Goal: Task Accomplishment & Management: Manage account settings

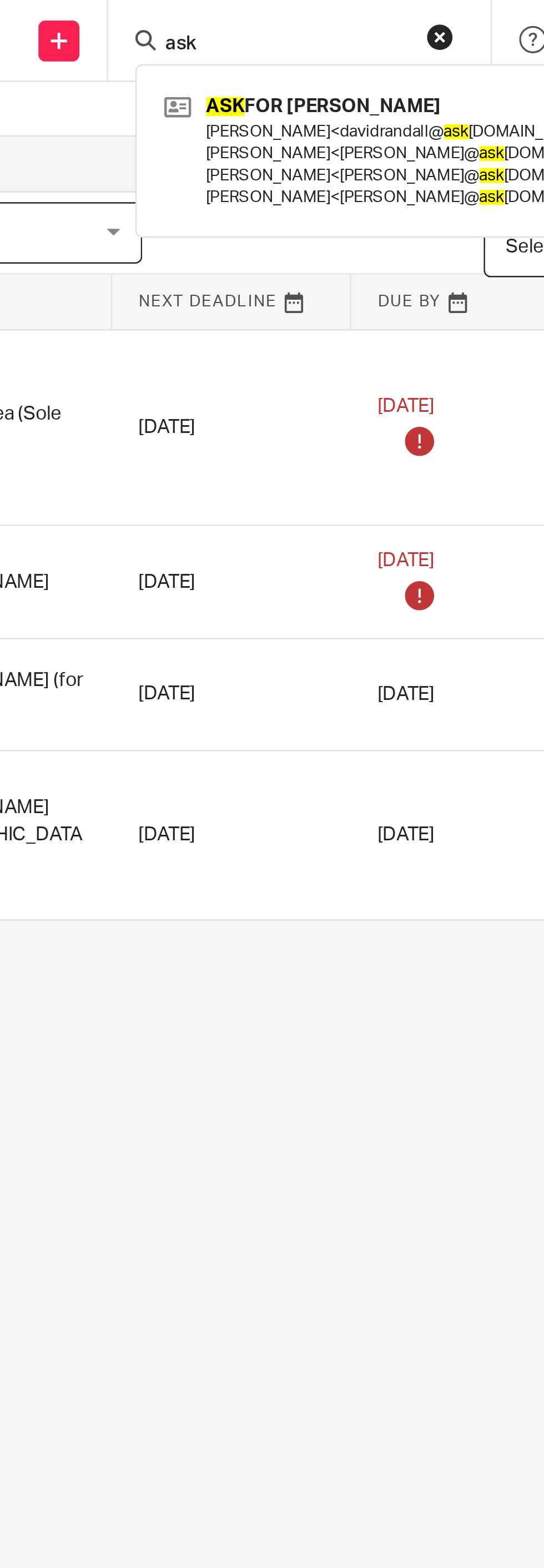
type input "ask"
click at [337, 53] on link at bounding box center [365, 60] width 199 height 52
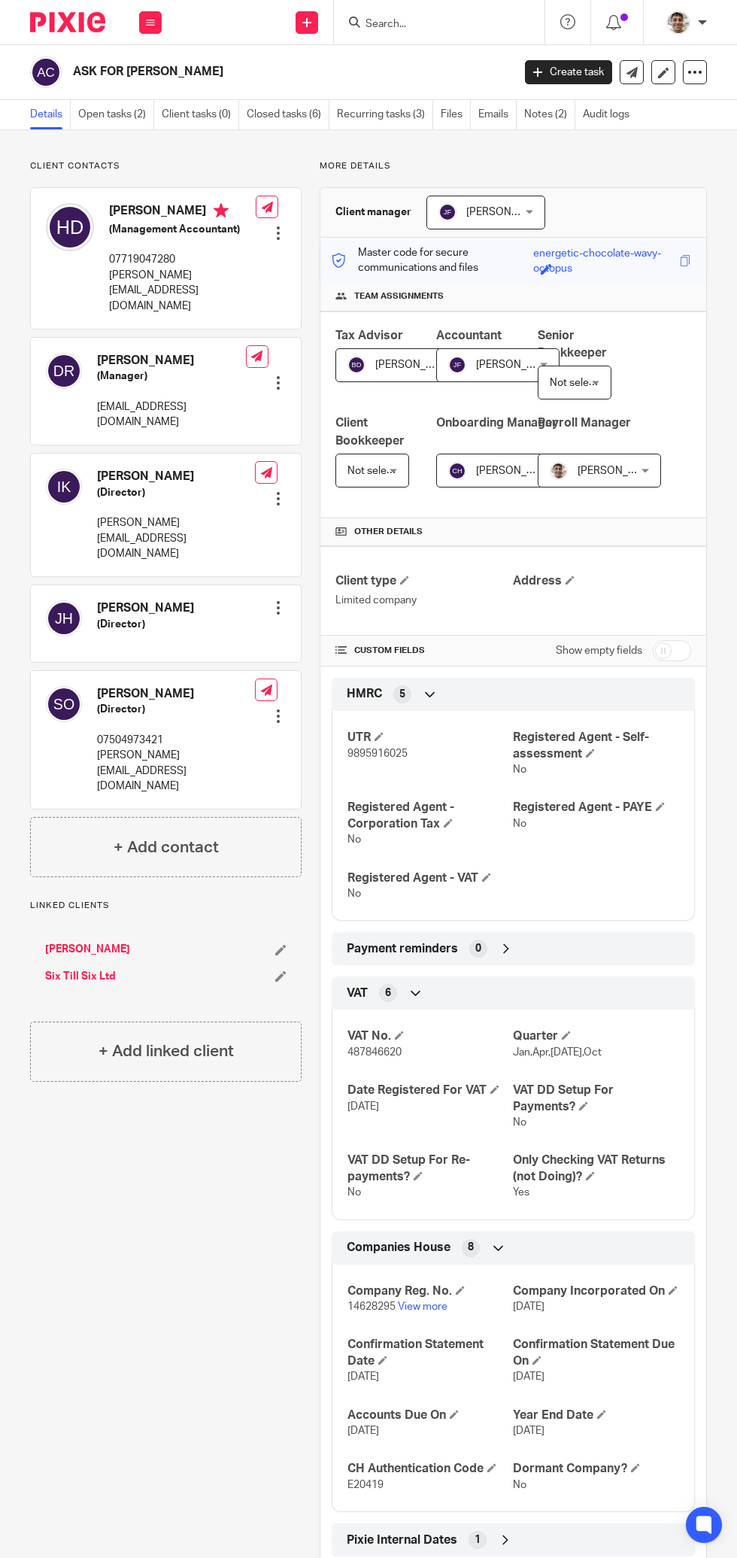
click at [128, 111] on link "Open tasks (2)" at bounding box center [116, 114] width 76 height 29
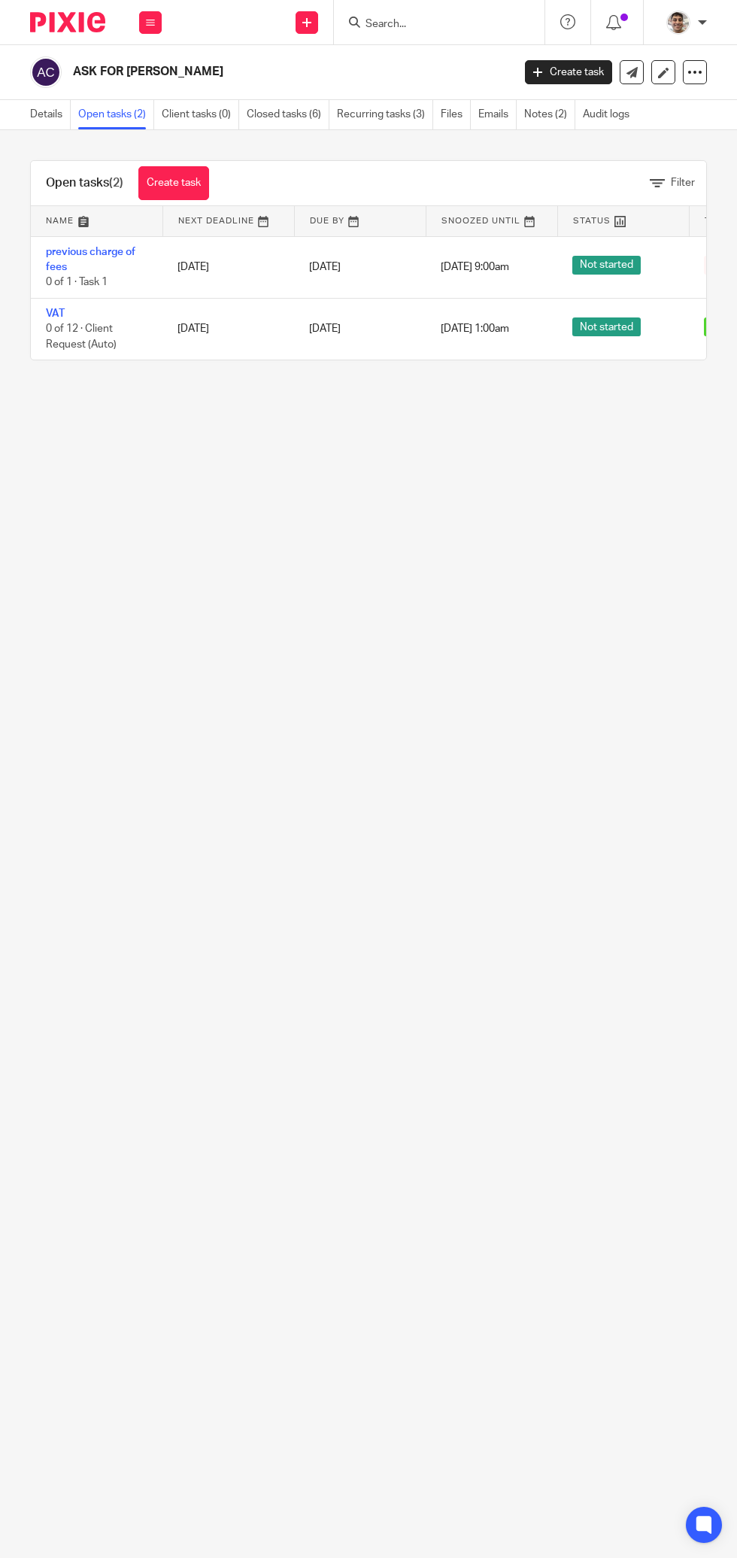
click at [436, 19] on input "Search" at bounding box center [431, 25] width 135 height 14
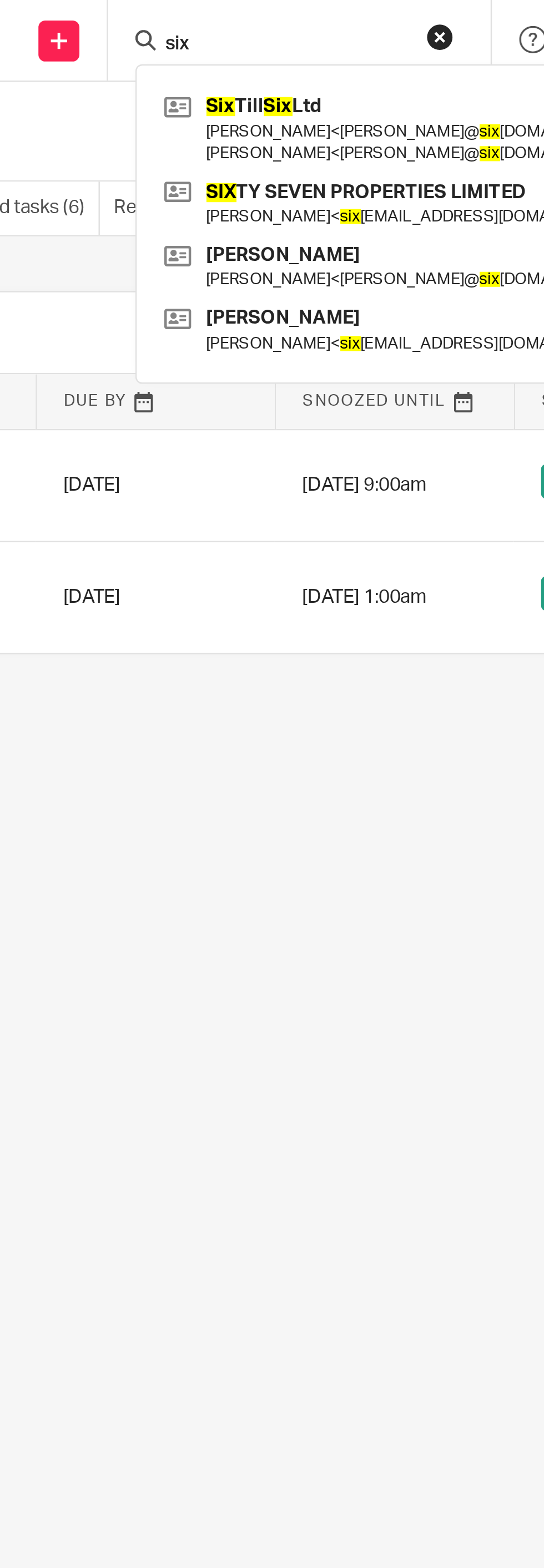
type input "six"
click at [326, 49] on link at bounding box center [365, 52] width 196 height 35
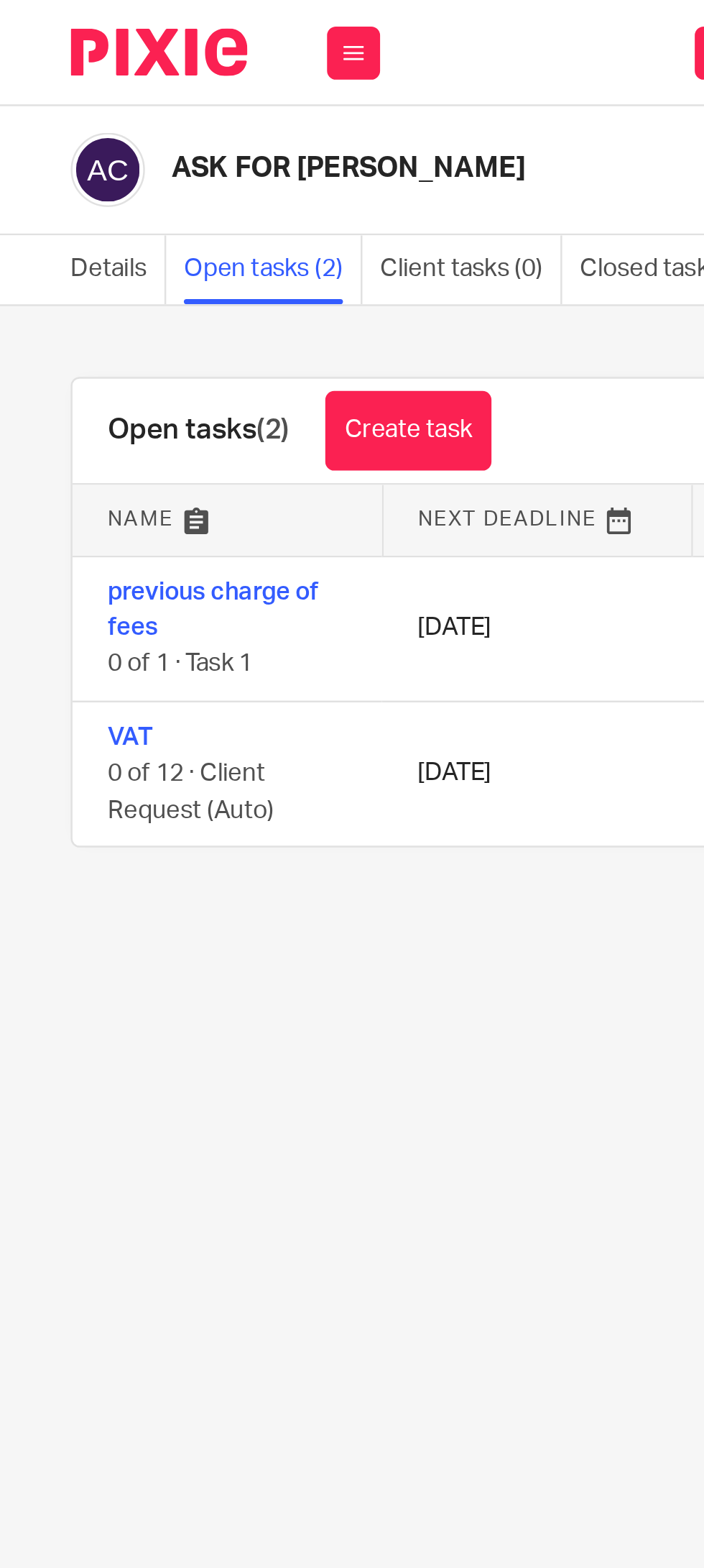
click at [95, 241] on link "previous charge of fees" at bounding box center [87, 248] width 86 height 25
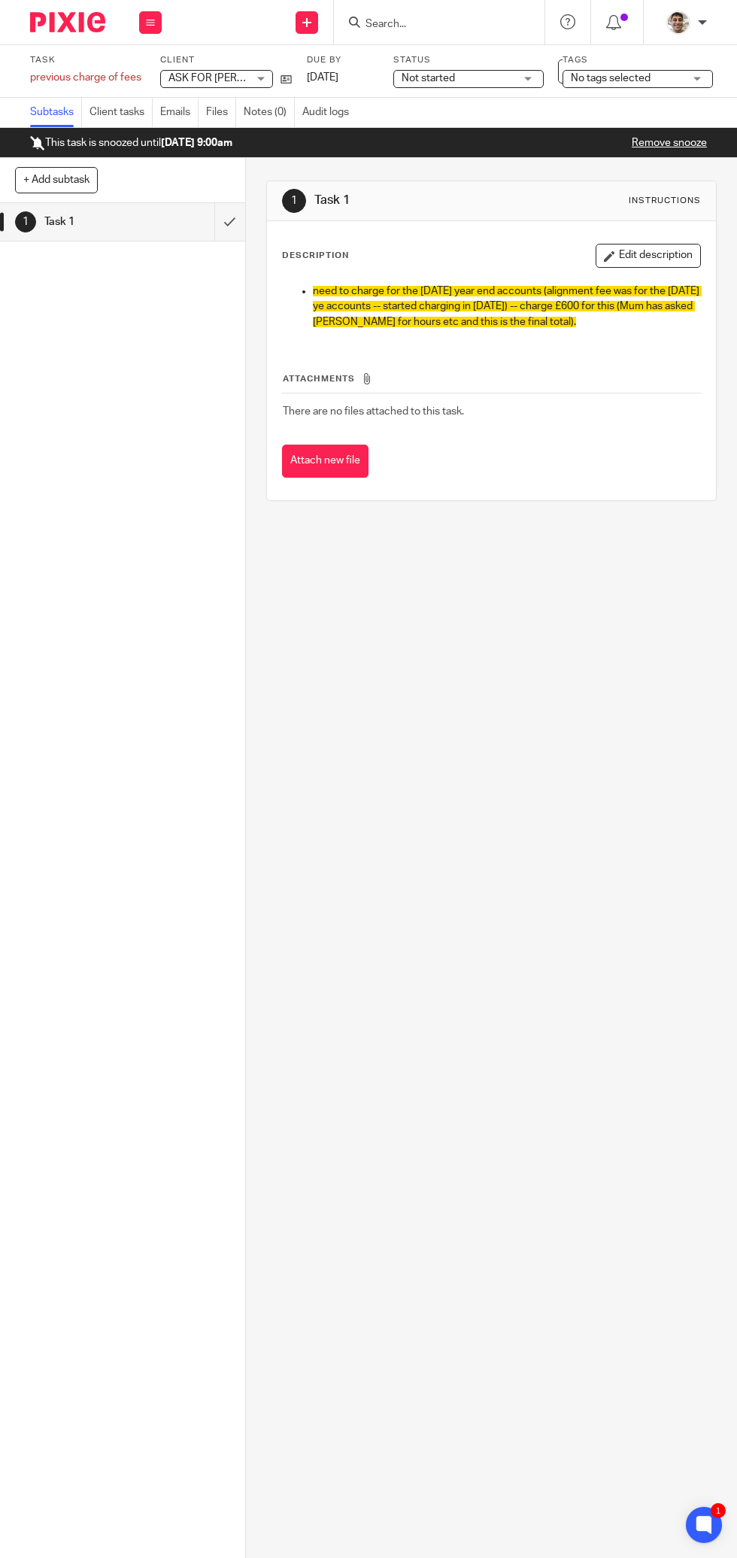
click at [573, 1538] on div "1 Task 1 Instructions Description Edit description need to charge for the Jan25…" at bounding box center [491, 858] width 491 height 1400
click at [282, 78] on icon at bounding box center [286, 79] width 11 height 11
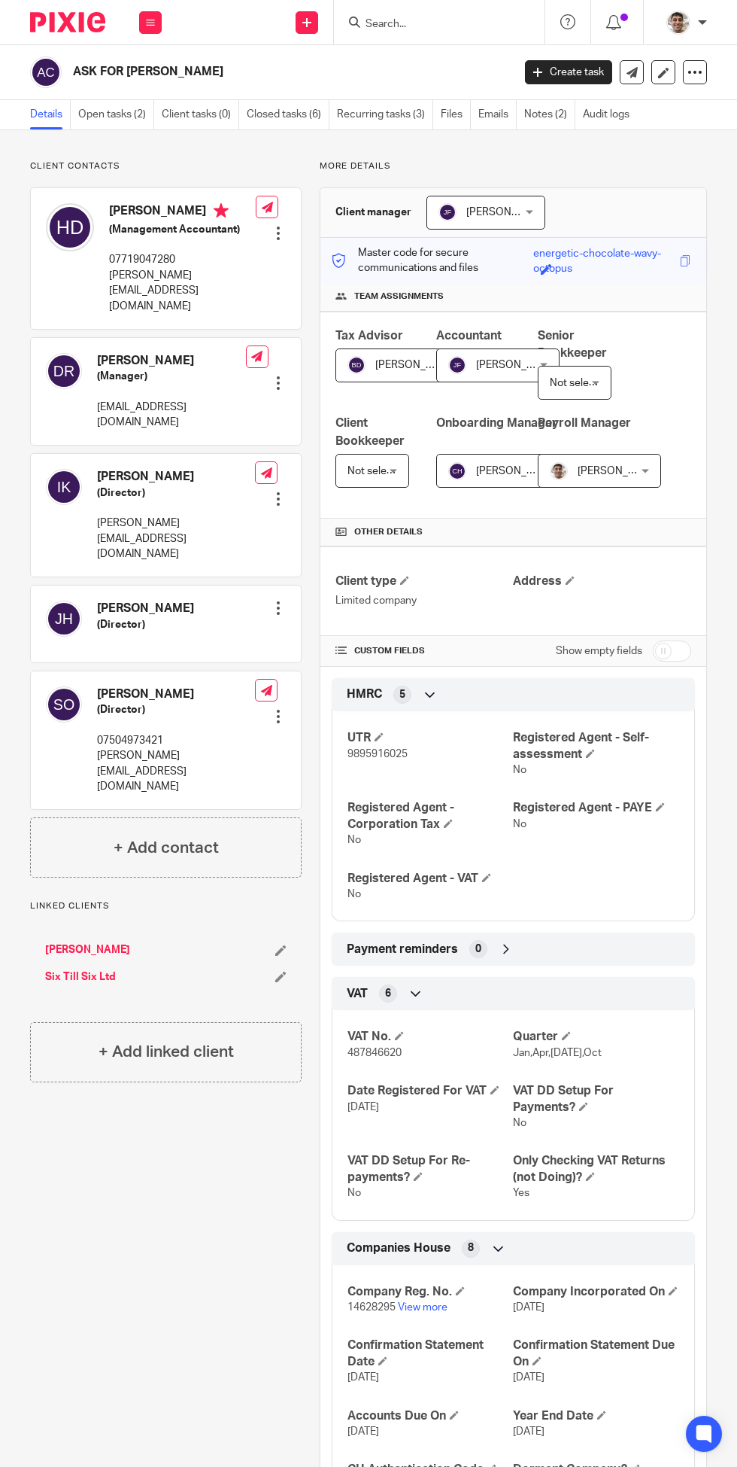
click at [131, 120] on link "Open tasks (2)" at bounding box center [116, 114] width 76 height 29
